Goal: Task Accomplishment & Management: Use online tool/utility

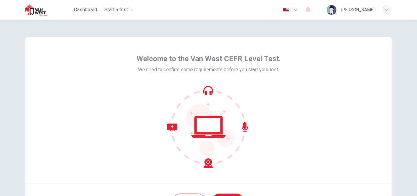
scroll to position [30, 0]
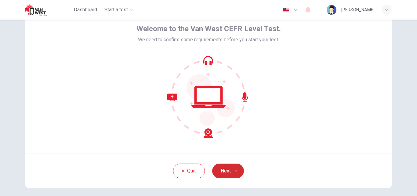
click at [228, 165] on button "Next" at bounding box center [228, 170] width 32 height 15
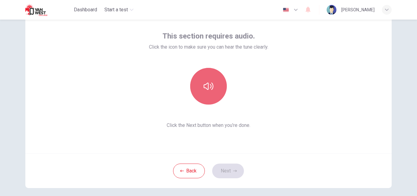
click at [210, 83] on icon "button" at bounding box center [209, 86] width 10 height 10
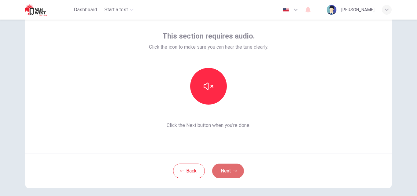
click at [231, 172] on button "Next" at bounding box center [228, 170] width 32 height 15
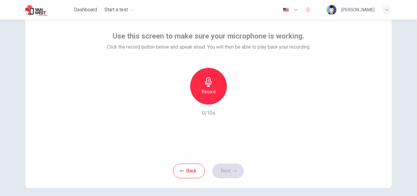
click at [207, 91] on h6 "Record" at bounding box center [209, 91] width 14 height 7
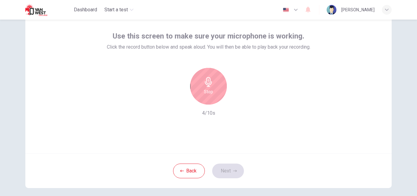
click at [207, 91] on h6 "Stop" at bounding box center [208, 91] width 9 height 7
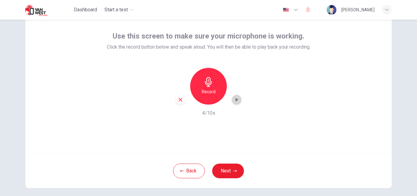
click at [236, 100] on icon "button" at bounding box center [237, 100] width 3 height 4
click at [180, 101] on icon "button" at bounding box center [181, 100] width 6 height 6
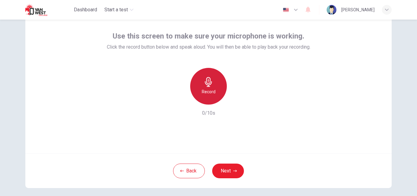
click at [212, 91] on h6 "Record" at bounding box center [209, 91] width 14 height 7
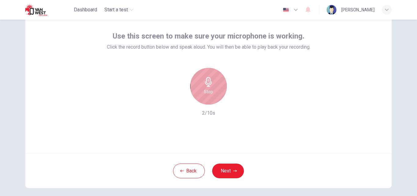
click at [212, 91] on div "Stop" at bounding box center [208, 86] width 37 height 37
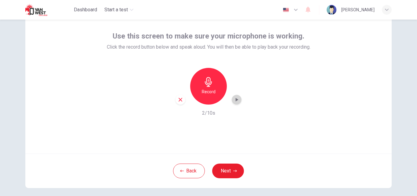
click at [233, 103] on div "button" at bounding box center [237, 100] width 10 height 10
click at [180, 99] on icon "button" at bounding box center [181, 100] width 4 height 4
click at [212, 94] on h6 "Record" at bounding box center [209, 91] width 14 height 7
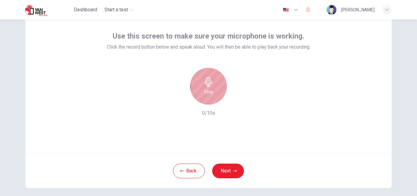
click at [212, 94] on div "Stop" at bounding box center [208, 86] width 37 height 37
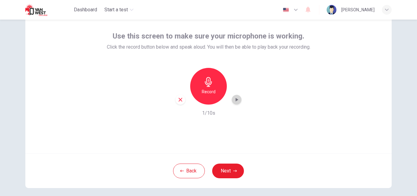
click at [237, 102] on icon "button" at bounding box center [237, 100] width 6 height 6
click at [178, 100] on icon "button" at bounding box center [181, 100] width 6 height 6
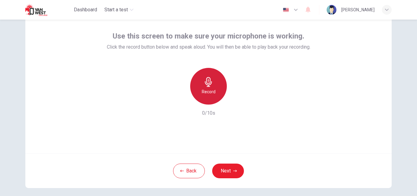
click at [203, 91] on h6 "Record" at bounding box center [209, 91] width 14 height 7
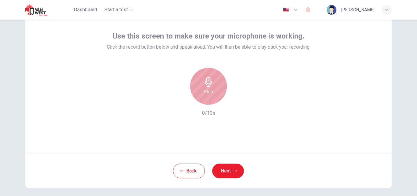
click at [212, 101] on div "Stop" at bounding box center [208, 86] width 37 height 37
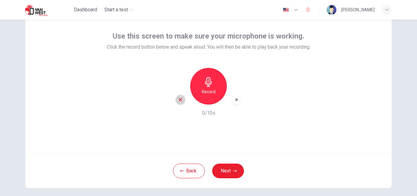
click at [178, 97] on icon "button" at bounding box center [181, 100] width 6 height 6
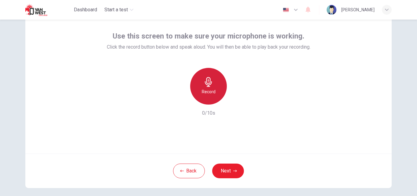
click at [207, 97] on div "Record" at bounding box center [208, 86] width 37 height 37
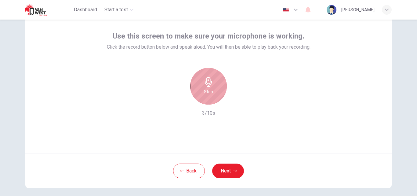
click at [207, 97] on div "Stop" at bounding box center [208, 86] width 37 height 37
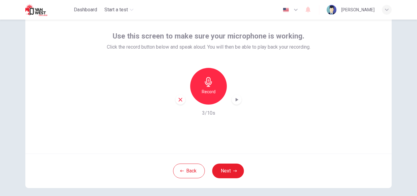
click at [238, 98] on icon "button" at bounding box center [237, 100] width 6 height 6
click at [239, 99] on div "button" at bounding box center [237, 100] width 10 height 10
click at [180, 101] on icon "button" at bounding box center [181, 100] width 6 height 6
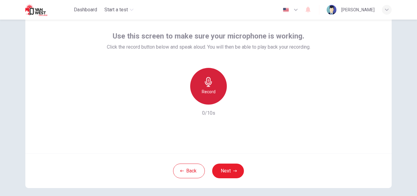
click at [210, 92] on h6 "Record" at bounding box center [209, 91] width 14 height 7
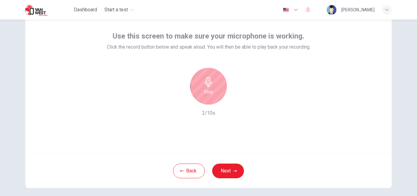
click at [210, 91] on h6 "Stop" at bounding box center [208, 91] width 9 height 7
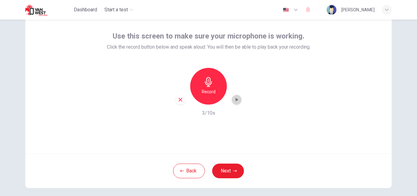
click at [236, 99] on icon "button" at bounding box center [237, 100] width 3 height 4
click at [182, 97] on div "button" at bounding box center [181, 100] width 10 height 10
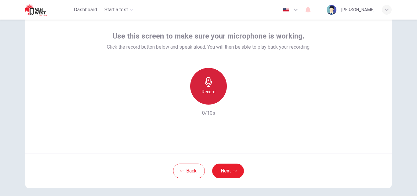
click at [206, 95] on h6 "Record" at bounding box center [209, 91] width 14 height 7
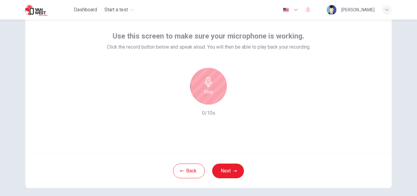
click at [206, 95] on h6 "Stop" at bounding box center [208, 91] width 9 height 7
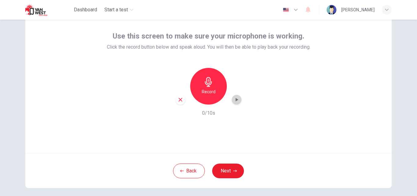
click at [234, 100] on icon "button" at bounding box center [237, 100] width 6 height 6
click at [182, 99] on icon "button" at bounding box center [181, 100] width 6 height 6
click at [204, 97] on div "Record" at bounding box center [208, 86] width 37 height 37
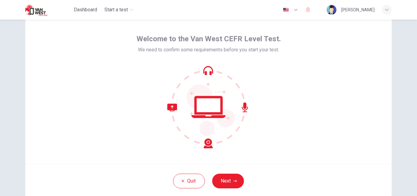
scroll to position [31, 0]
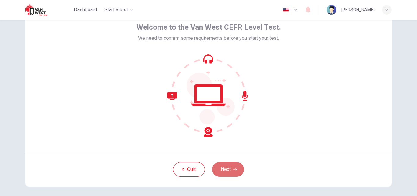
click at [218, 168] on button "Next" at bounding box center [228, 169] width 32 height 15
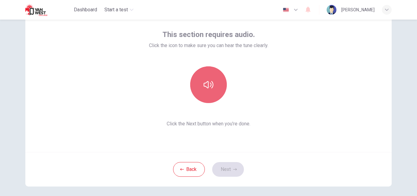
click at [204, 72] on button "button" at bounding box center [208, 84] width 37 height 37
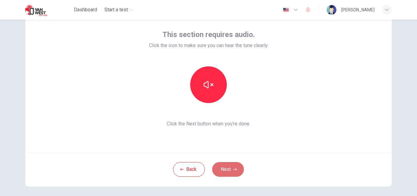
click at [219, 167] on button "Next" at bounding box center [228, 169] width 32 height 15
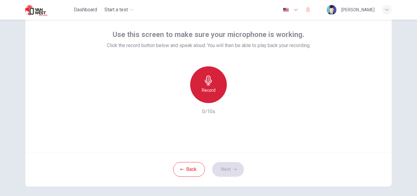
click at [209, 75] on div "Record" at bounding box center [208, 84] width 37 height 37
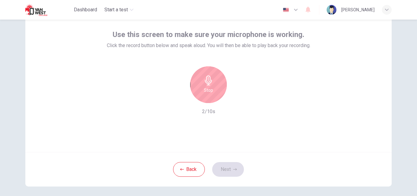
click at [209, 75] on div "Stop" at bounding box center [208, 84] width 37 height 37
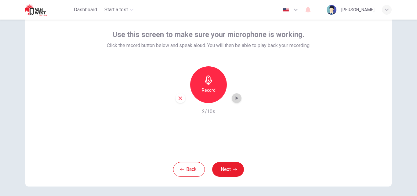
click at [239, 99] on div "button" at bounding box center [237, 98] width 10 height 10
click at [178, 99] on icon "button" at bounding box center [181, 98] width 6 height 6
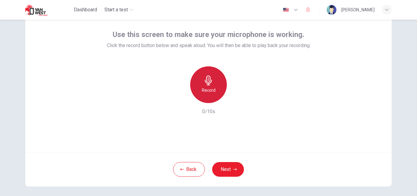
click at [204, 90] on h6 "Record" at bounding box center [209, 89] width 14 height 7
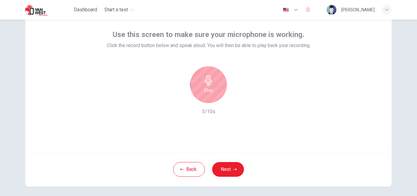
click at [204, 90] on h6 "Stop" at bounding box center [208, 89] width 9 height 7
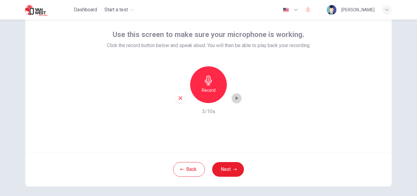
click at [232, 99] on div "button" at bounding box center [237, 98] width 10 height 10
click at [180, 100] on icon "button" at bounding box center [181, 98] width 6 height 6
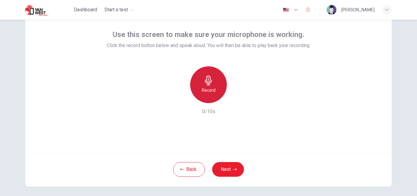
click at [214, 97] on div "Record" at bounding box center [208, 84] width 37 height 37
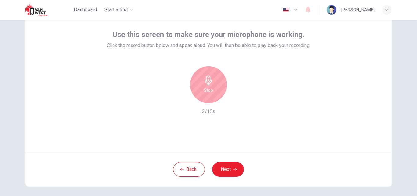
click at [214, 97] on div "Stop" at bounding box center [208, 84] width 37 height 37
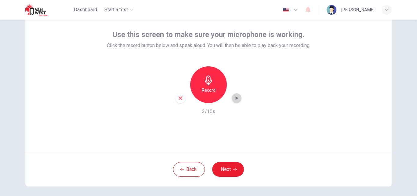
click at [234, 98] on icon "button" at bounding box center [237, 98] width 6 height 6
click at [231, 171] on button "Next" at bounding box center [228, 169] width 32 height 15
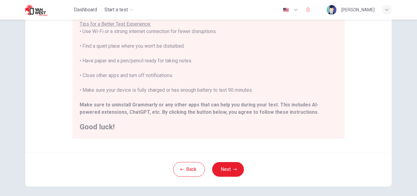
scroll to position [126, 0]
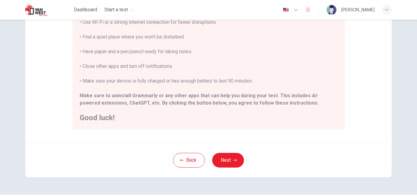
click at [229, 152] on div "Back Next" at bounding box center [208, 160] width 367 height 35
click at [228, 160] on button "Next" at bounding box center [228, 160] width 32 height 15
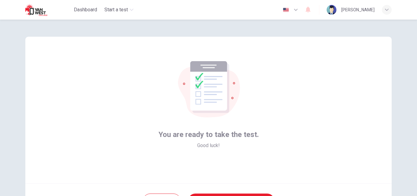
scroll to position [59, 0]
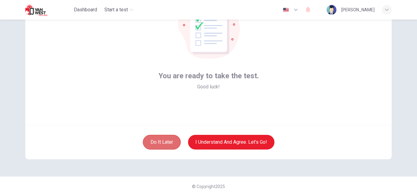
click at [171, 140] on button "Do it later" at bounding box center [162, 142] width 38 height 15
